Goal: Transaction & Acquisition: Purchase product/service

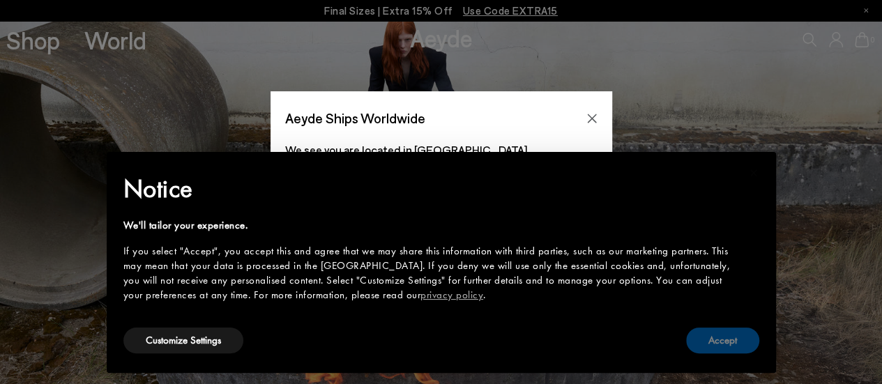
click at [740, 342] on button "Accept" at bounding box center [722, 341] width 73 height 26
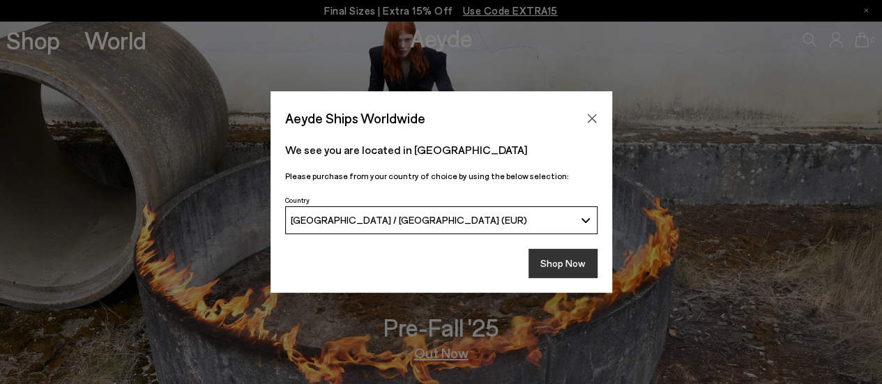
click at [570, 265] on button "Shop Now" at bounding box center [563, 263] width 69 height 29
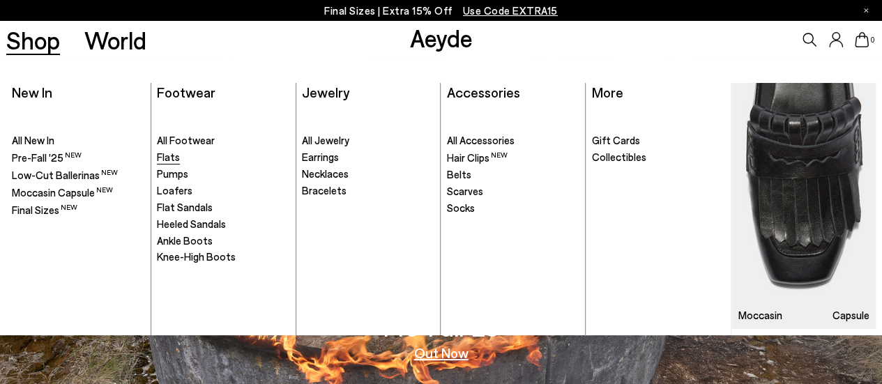
click at [173, 160] on span "Flats" at bounding box center [168, 157] width 23 height 13
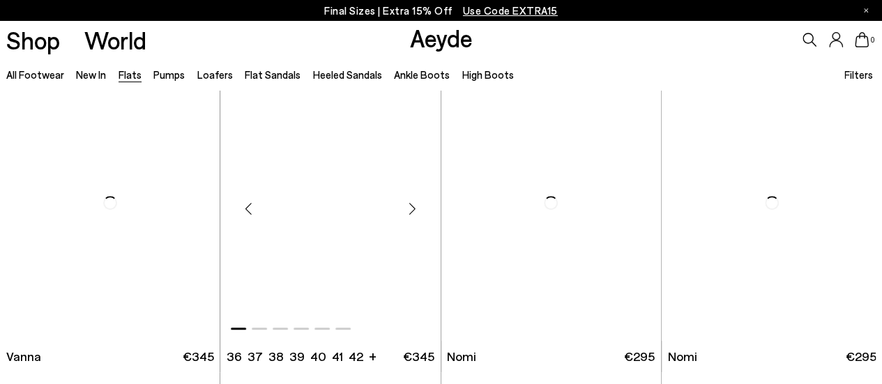
scroll to position [418, 0]
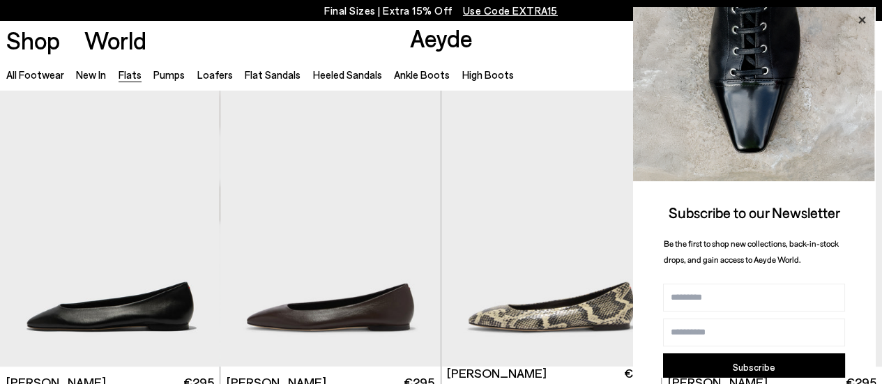
click at [870, 20] on icon at bounding box center [862, 20] width 18 height 18
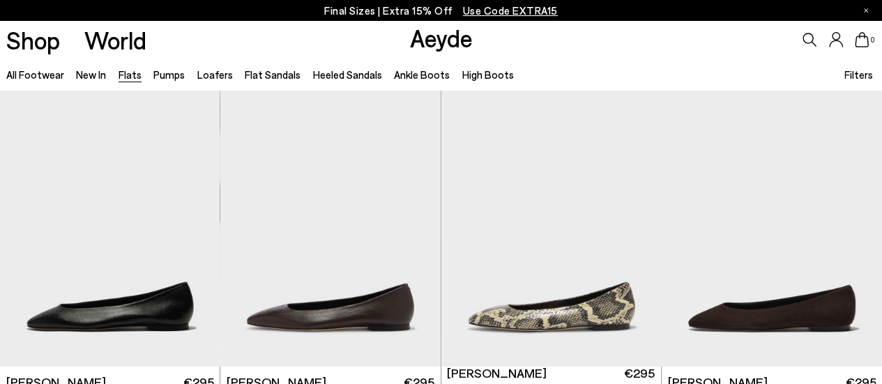
click at [863, 74] on span "Filters" at bounding box center [859, 74] width 29 height 13
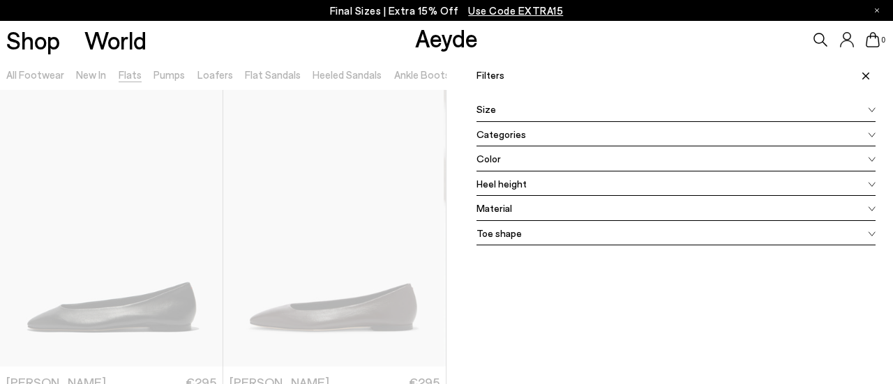
click at [612, 161] on div "Color" at bounding box center [675, 158] width 399 height 25
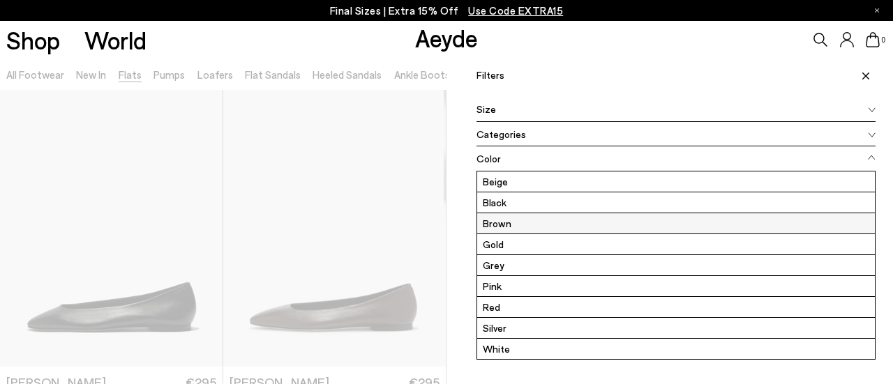
click at [516, 226] on label "Brown" at bounding box center [676, 223] width 398 height 20
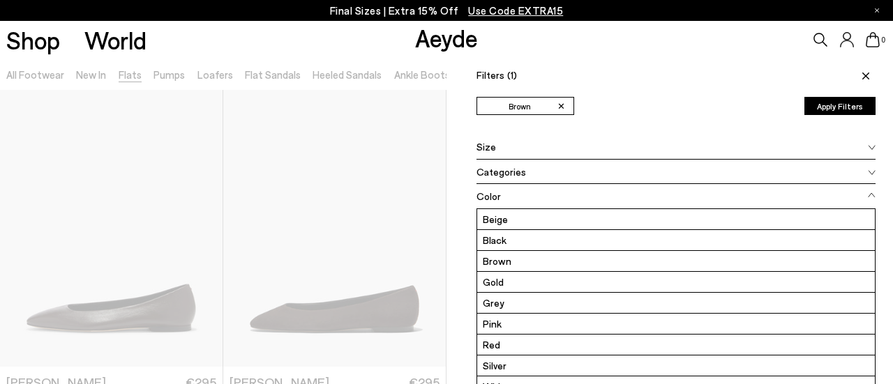
click at [854, 149] on div "Size" at bounding box center [675, 147] width 399 height 25
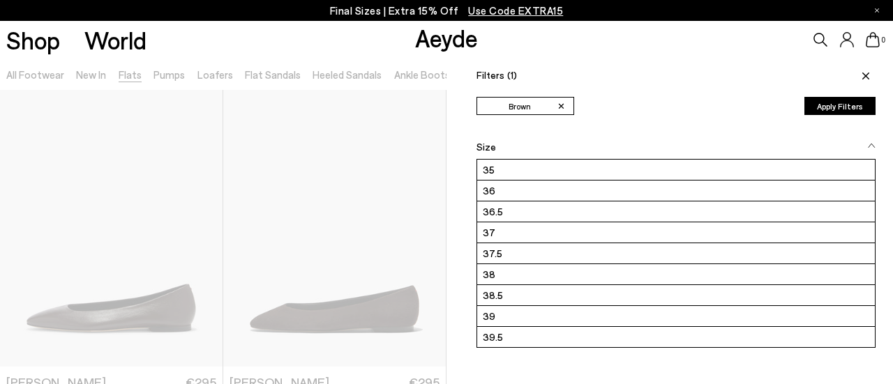
click at [596, 48] on div "0" at bounding box center [744, 40] width 298 height 38
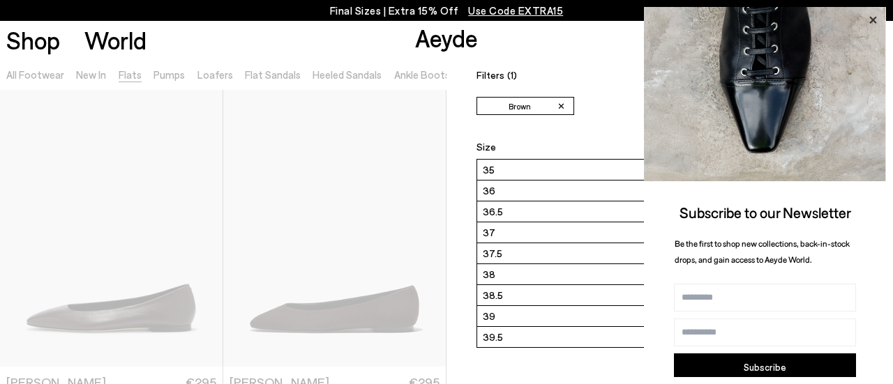
click at [869, 23] on icon at bounding box center [872, 20] width 7 height 7
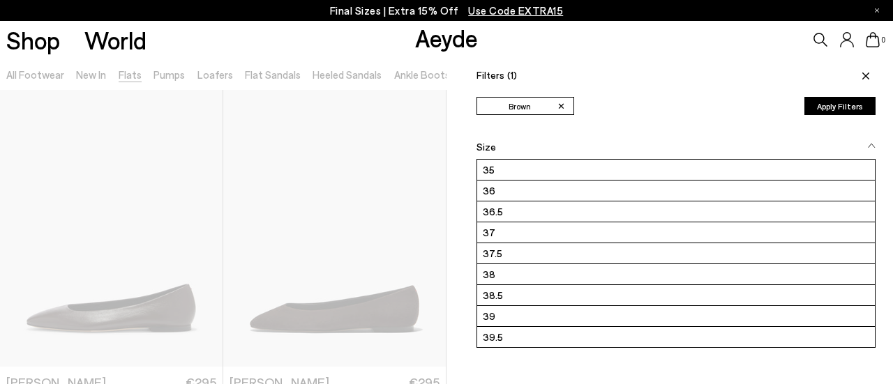
click at [844, 103] on button "Apply Filters" at bounding box center [839, 106] width 71 height 18
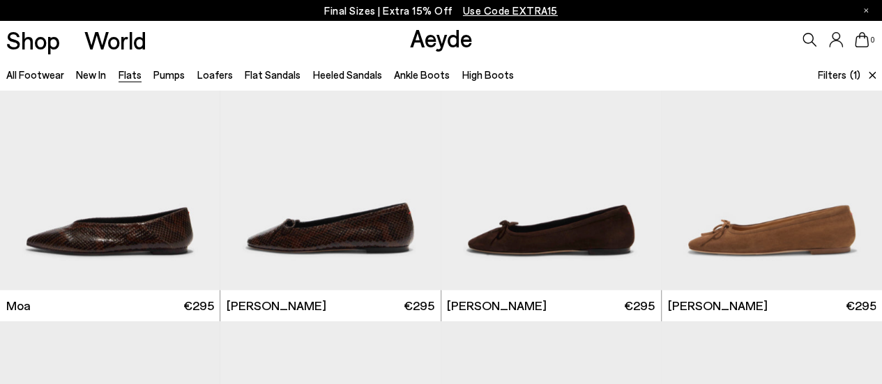
scroll to position [767, 0]
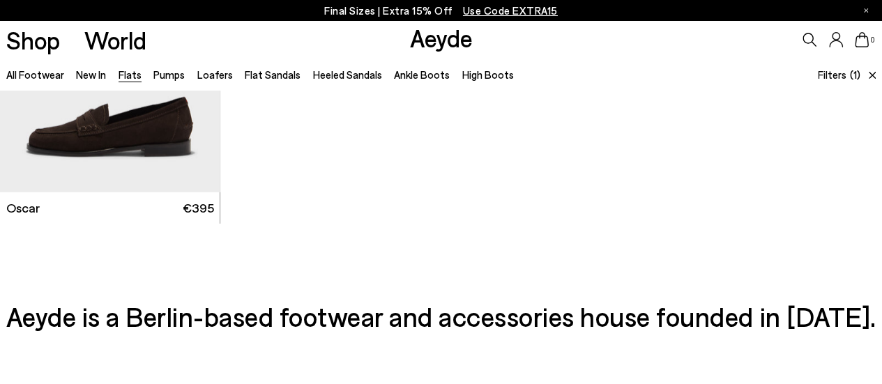
scroll to position [2022, 0]
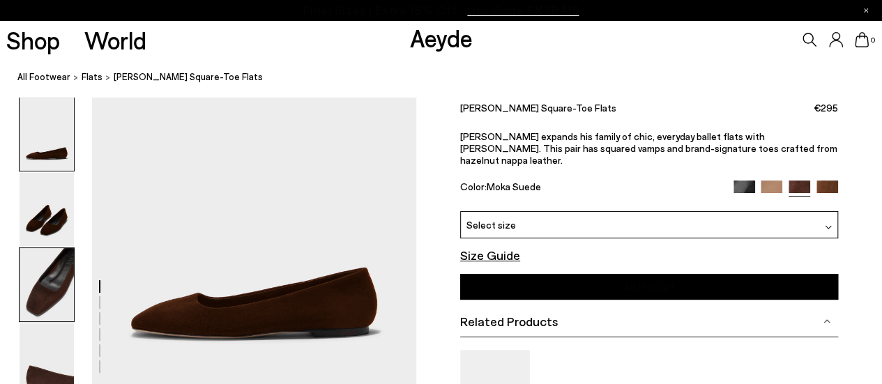
click at [35, 264] on img at bounding box center [47, 284] width 54 height 73
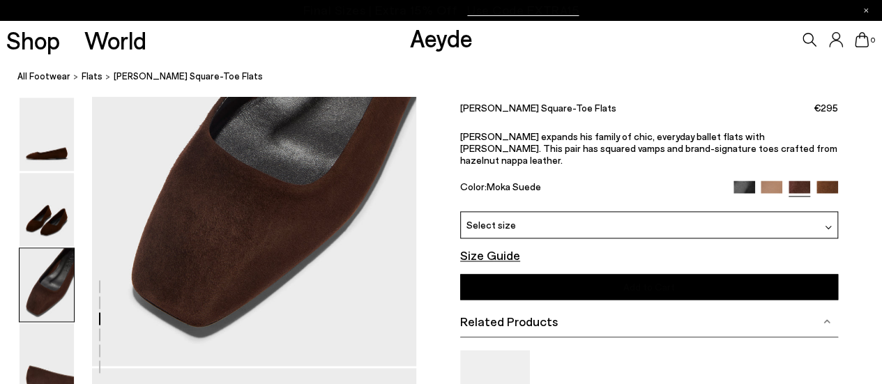
scroll to position [865, 0]
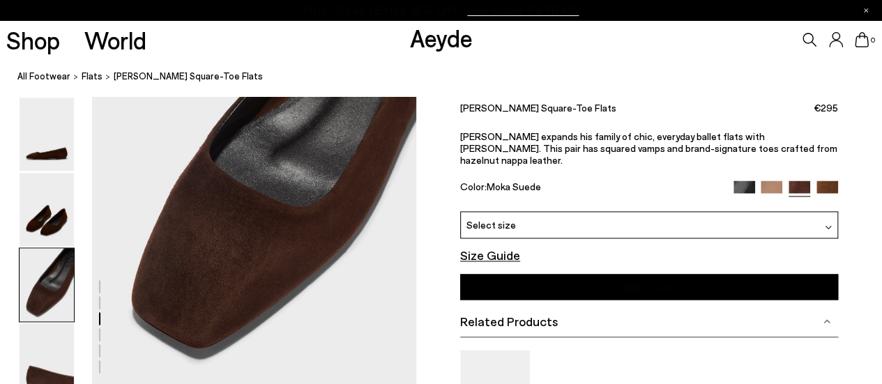
click at [828, 181] on div at bounding box center [786, 189] width 105 height 16
click at [821, 181] on img at bounding box center [828, 192] width 22 height 22
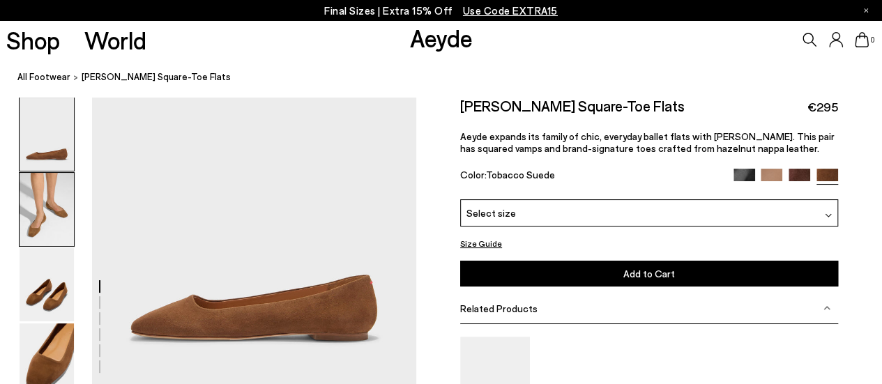
click at [43, 210] on img at bounding box center [47, 209] width 54 height 73
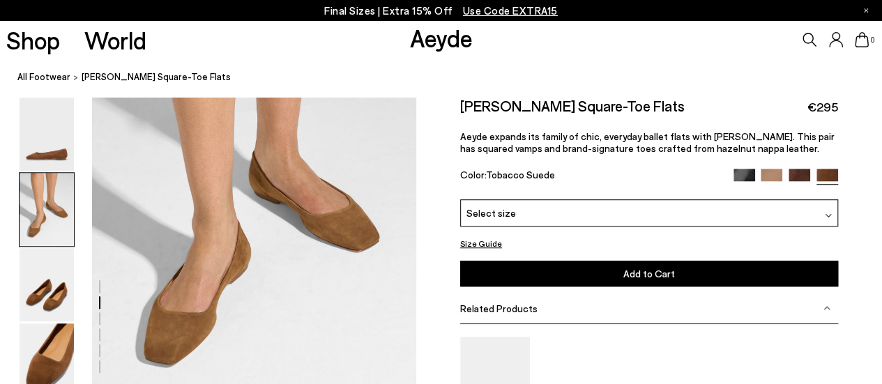
scroll to position [430, 0]
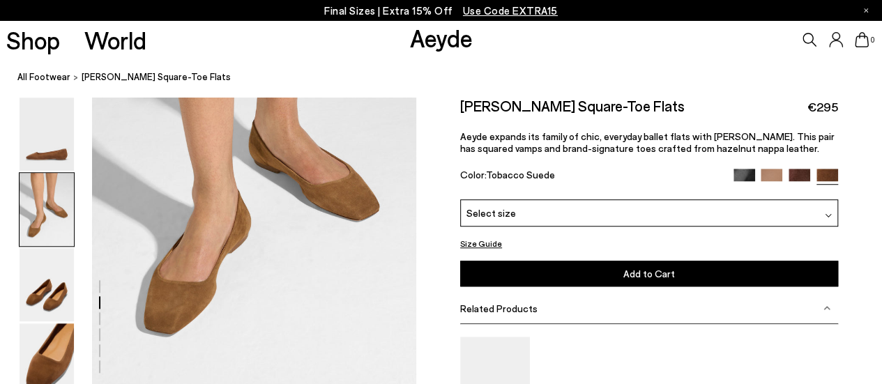
click at [772, 175] on img at bounding box center [772, 180] width 22 height 22
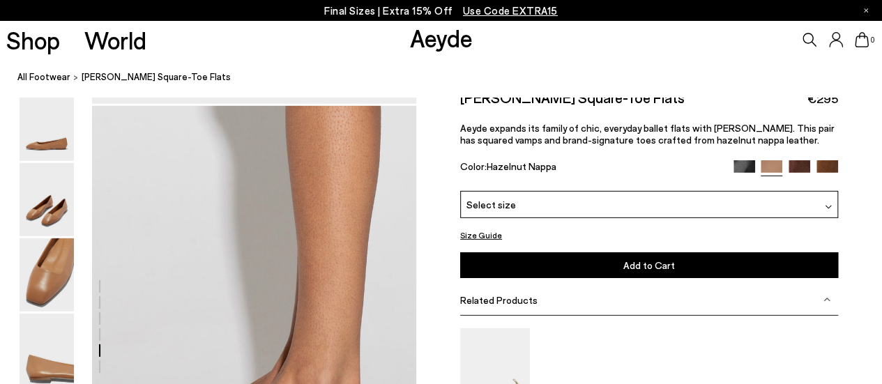
scroll to position [1883, 0]
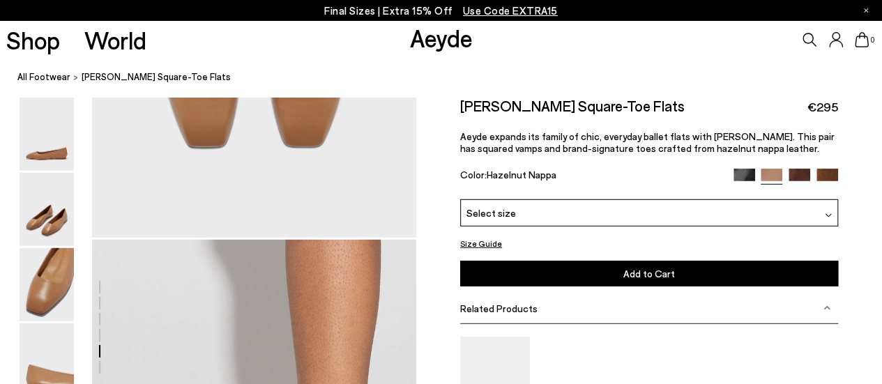
click at [735, 172] on img at bounding box center [745, 180] width 22 height 22
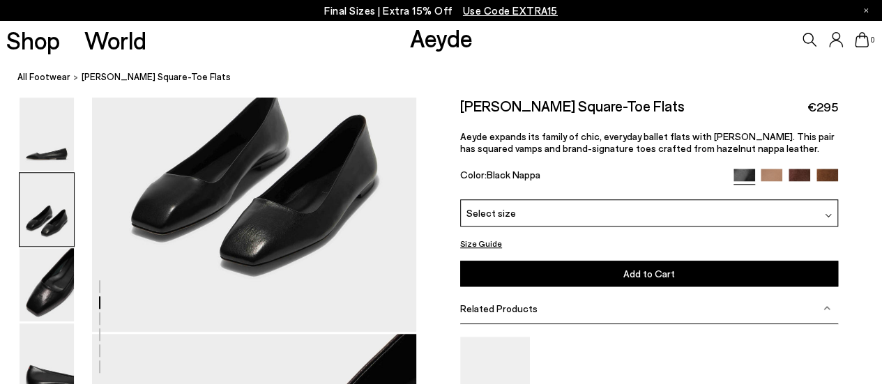
scroll to position [488, 0]
